Goal: Information Seeking & Learning: Learn about a topic

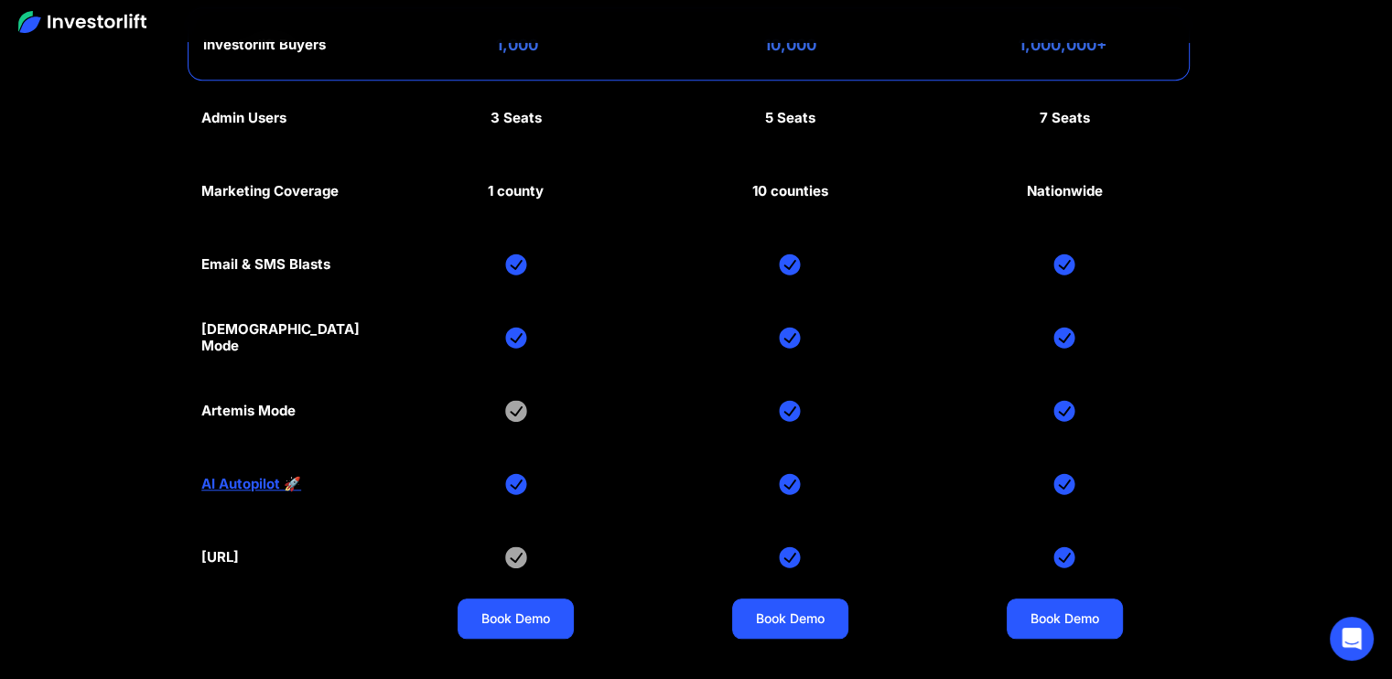
scroll to position [8585, 0]
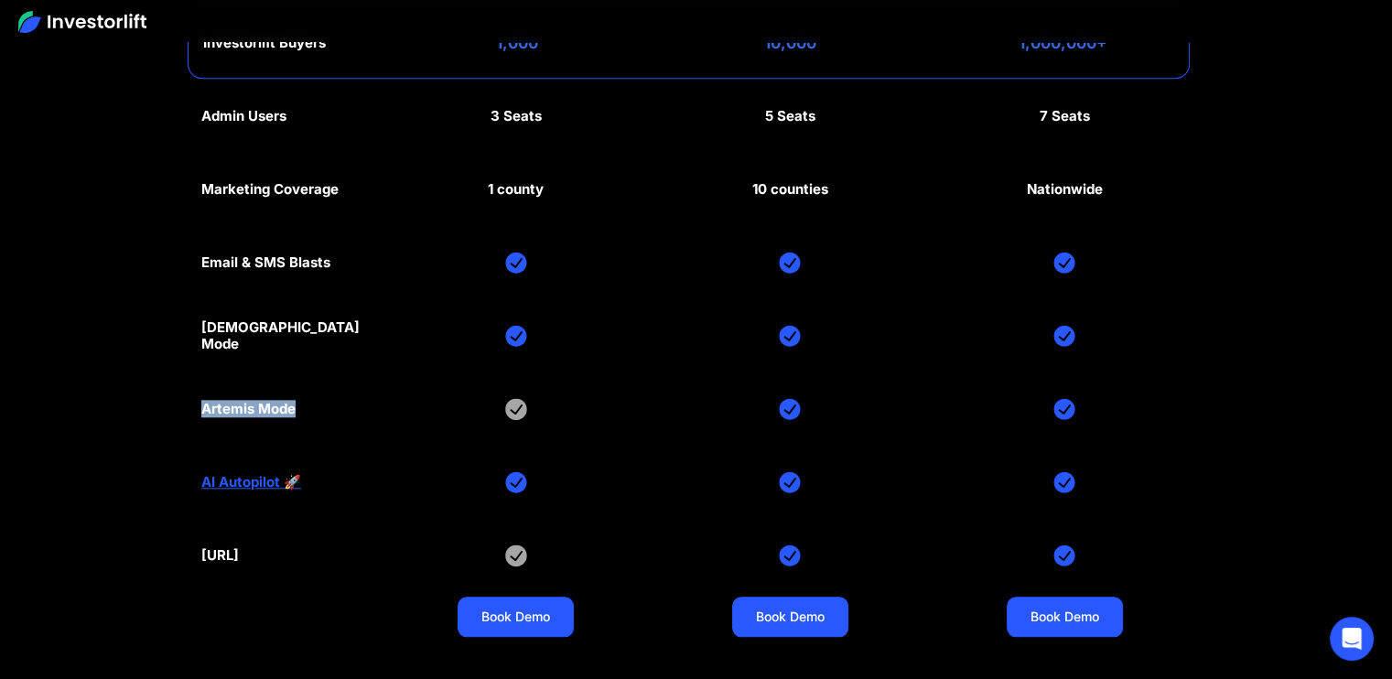
drag, startPoint x: 306, startPoint y: 380, endPoint x: 195, endPoint y: 372, distance: 111.1
click at [195, 372] on section "Investorlift plans Find the right plan for your company's stage of growth. Quar…" at bounding box center [696, 149] width 1392 height 1069
copy div "Artemis Mode"
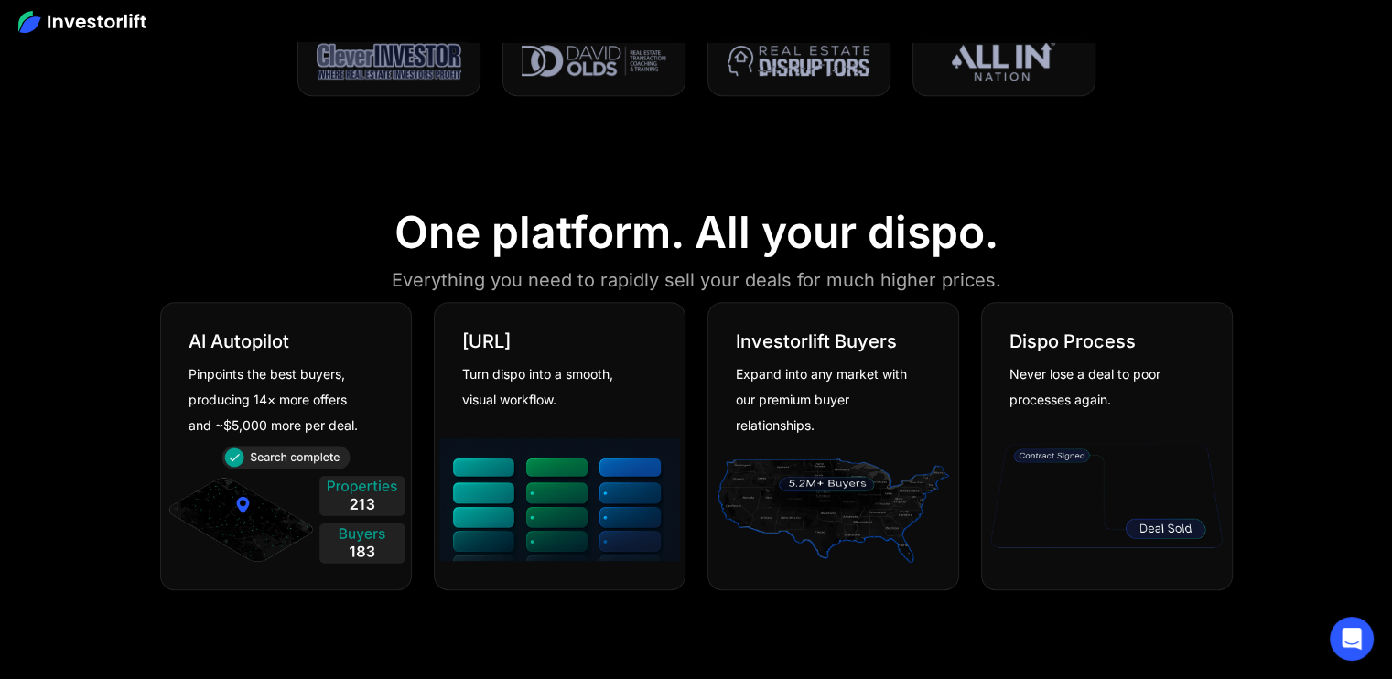
scroll to position [915, 0]
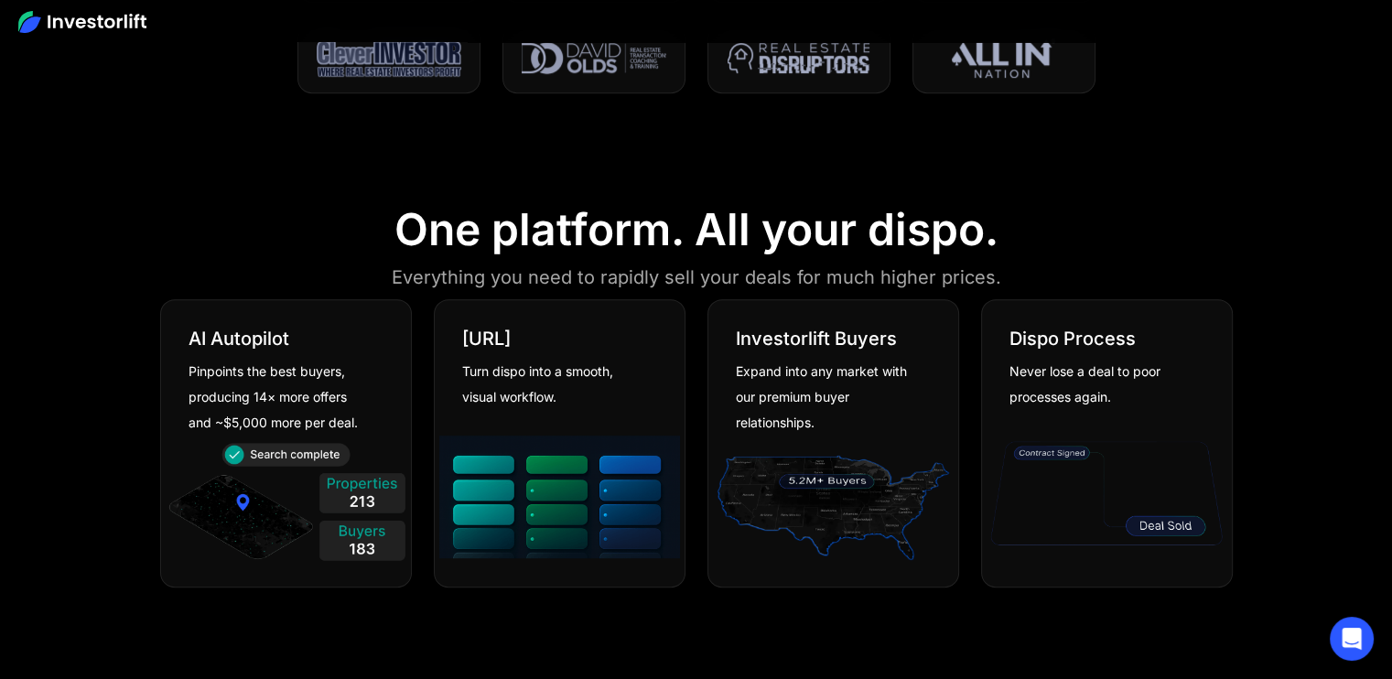
click at [81, 15] on img at bounding box center [82, 22] width 128 height 22
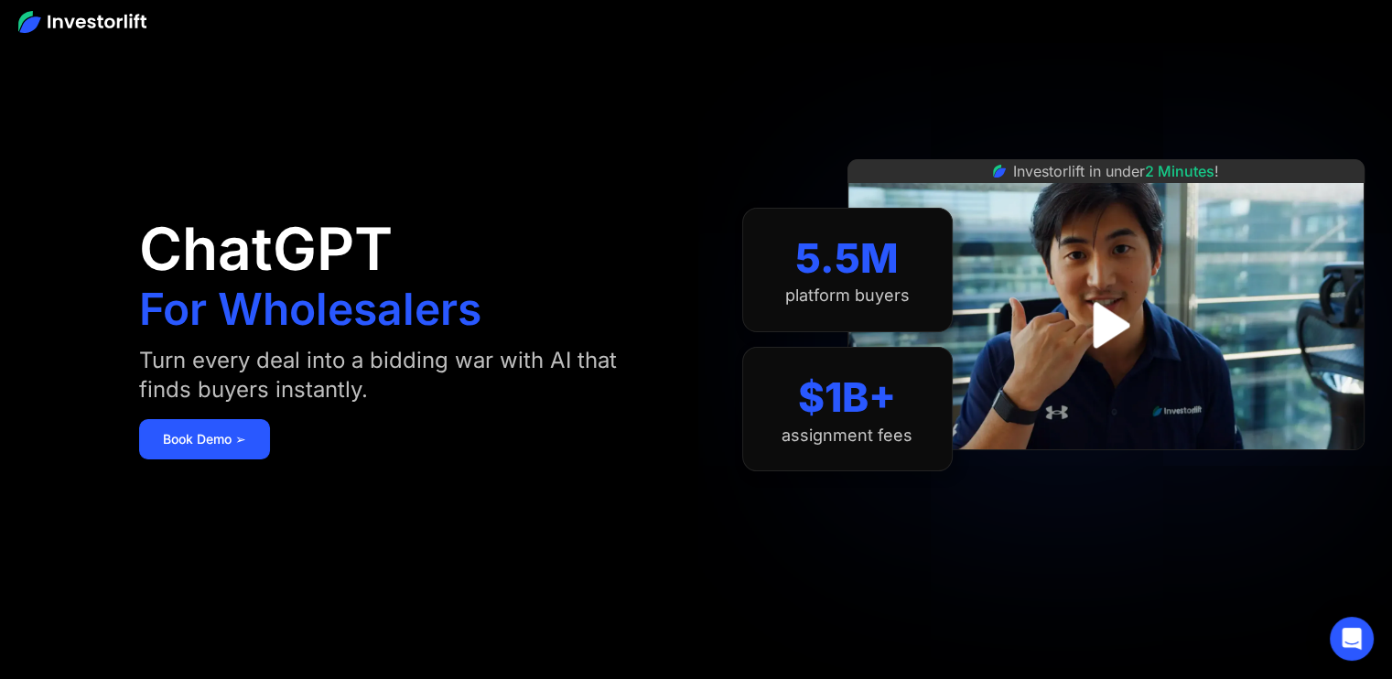
click at [81, 15] on img at bounding box center [82, 22] width 128 height 22
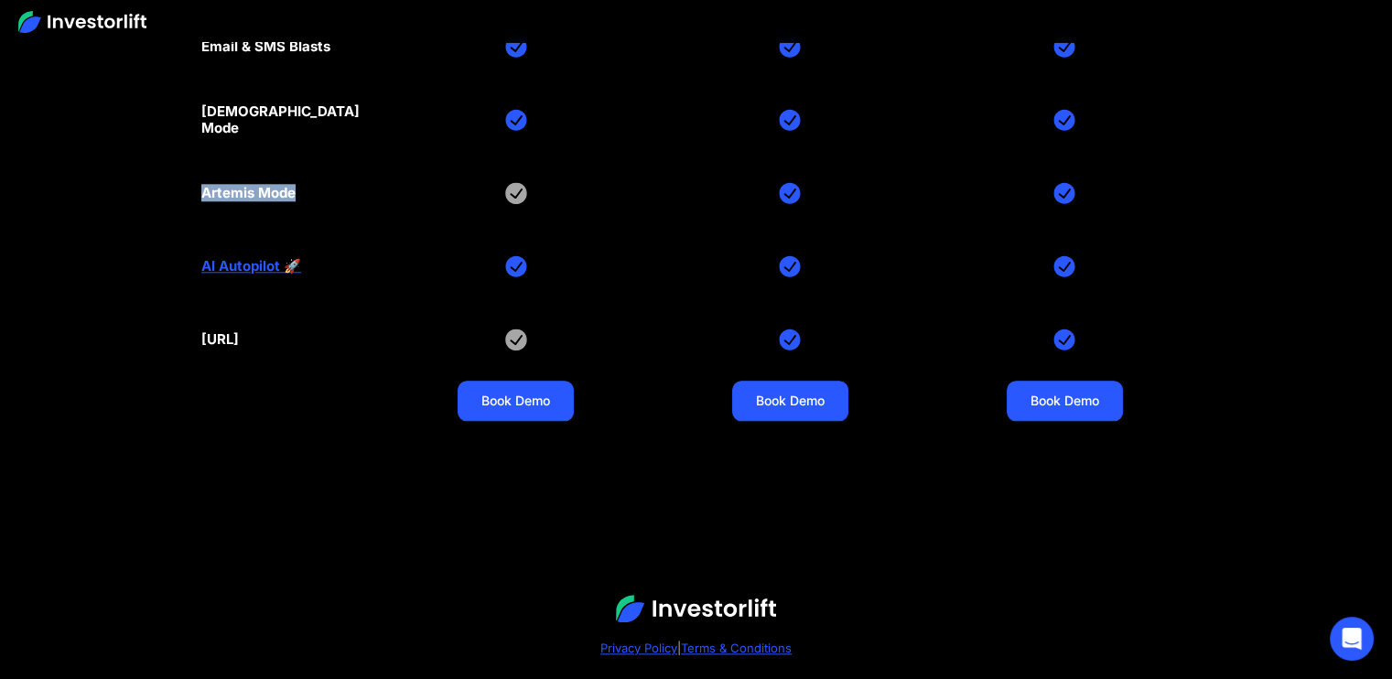
scroll to position [8751, 0]
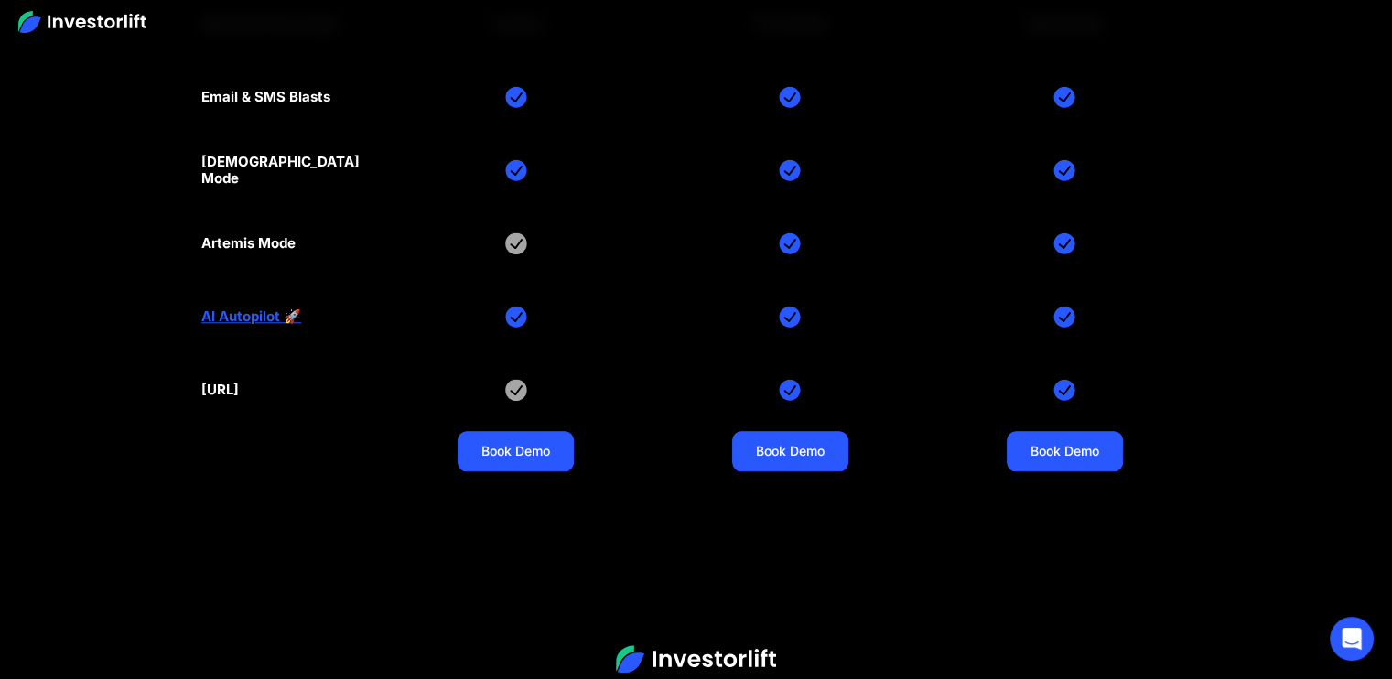
click at [318, 343] on div "Admin Users 3 Seats 5 Seats 7 Seats Marketing Coverage 1 county 10 counties Nat…" at bounding box center [695, 207] width 989 height 586
click at [642, 362] on div "Admin Users 3 Seats 5 Seats 7 Seats Marketing Coverage 1 county 10 counties Nat…" at bounding box center [695, 207] width 989 height 586
